Goal: Task Accomplishment & Management: Manage account settings

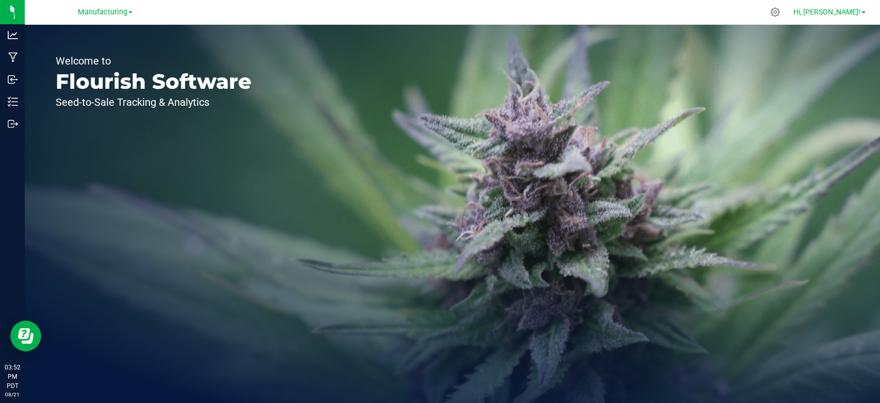
click at [845, 14] on span "Hi, [PERSON_NAME]!" at bounding box center [827, 12] width 67 height 8
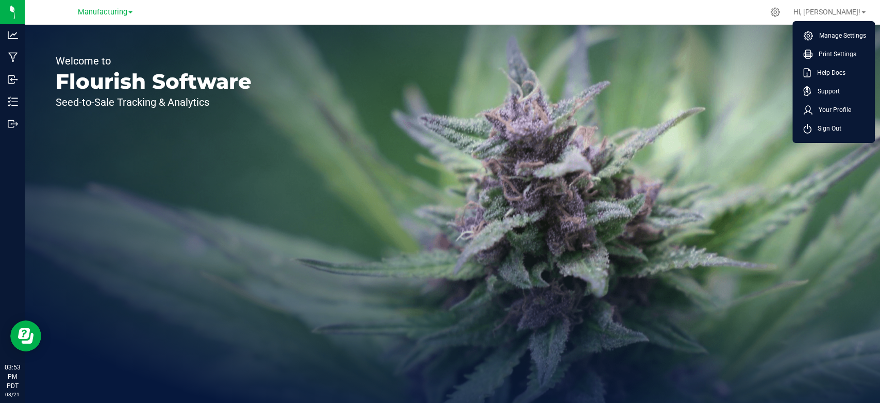
click at [840, 123] on li "Sign Out" at bounding box center [833, 128] width 77 height 19
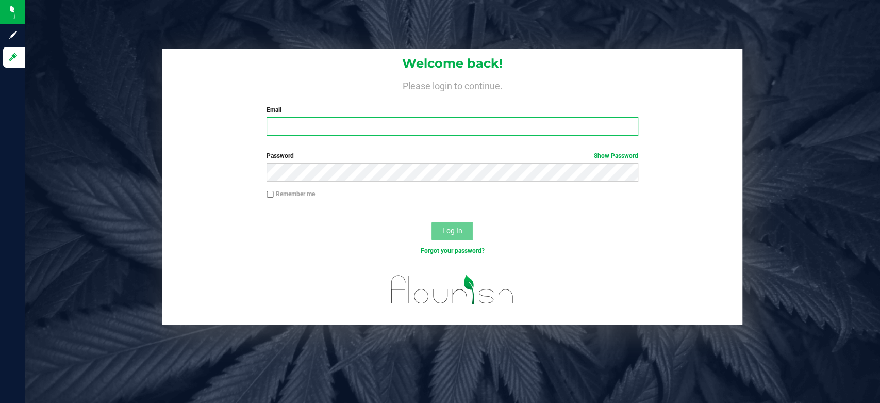
click at [391, 125] on input "Email" at bounding box center [453, 126] width 372 height 19
type input "w"
type input "[EMAIL_ADDRESS][DOMAIN_NAME]"
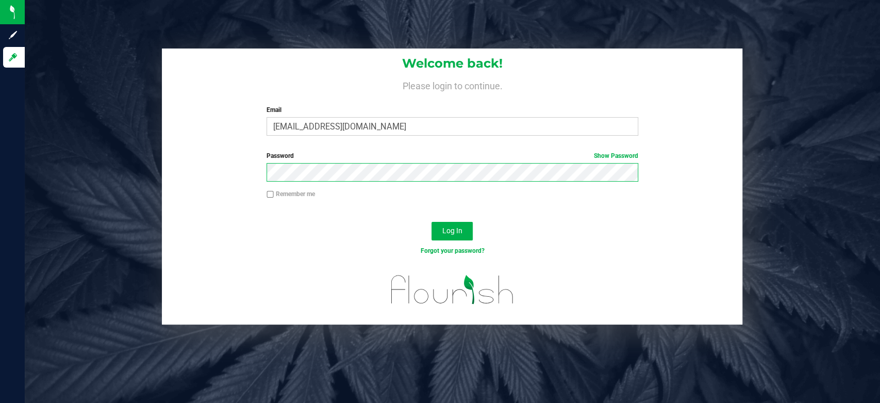
click at [432, 222] on button "Log In" at bounding box center [452, 231] width 41 height 19
